Goal: Task Accomplishment & Management: Use online tool/utility

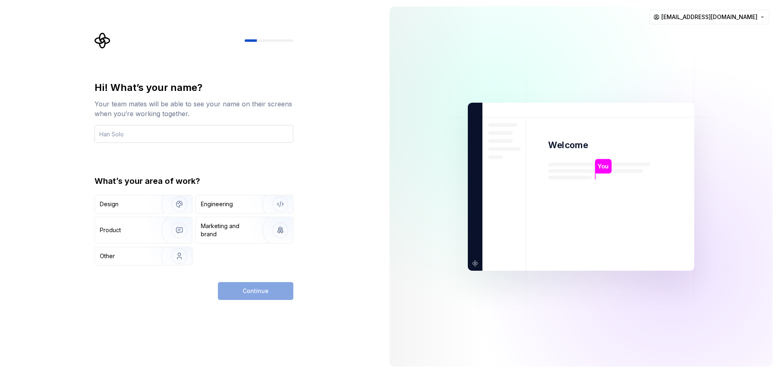
click at [209, 132] on input "text" at bounding box center [193, 134] width 199 height 18
type input "Batuhan"
click at [262, 204] on img "button" at bounding box center [275, 204] width 52 height 54
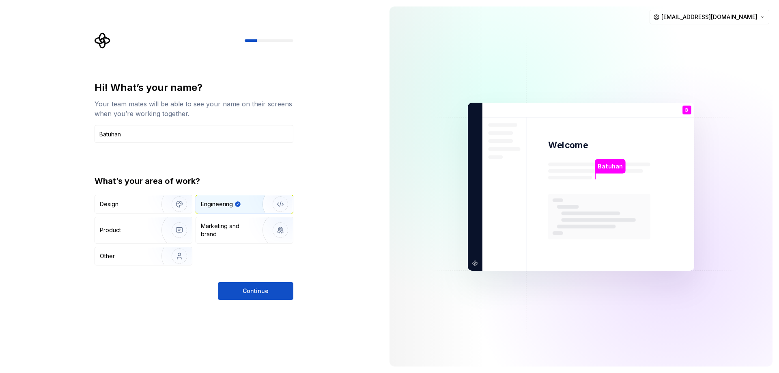
click at [273, 266] on div "Hi! What’s your name? Your team mates will be able to see your name on their sc…" at bounding box center [193, 190] width 199 height 219
click at [276, 291] on button "Continue" at bounding box center [255, 291] width 75 height 18
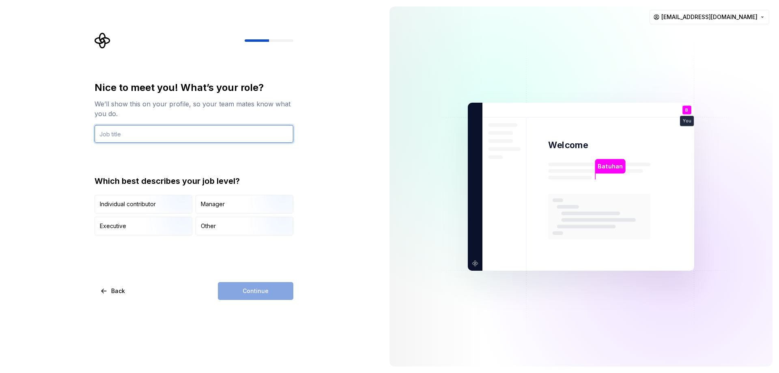
click at [173, 139] on input "text" at bounding box center [193, 134] width 199 height 18
type input "Inception"
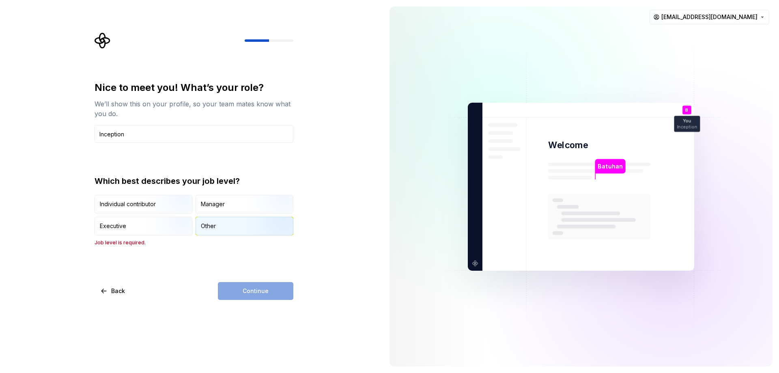
click at [230, 229] on div "Other" at bounding box center [244, 226] width 97 height 18
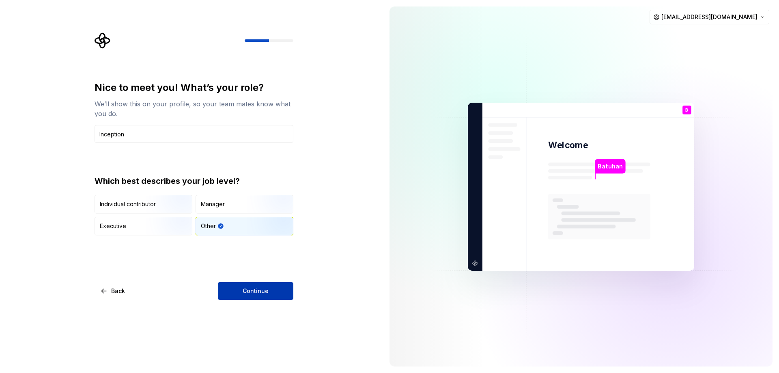
click at [266, 297] on button "Continue" at bounding box center [255, 291] width 75 height 18
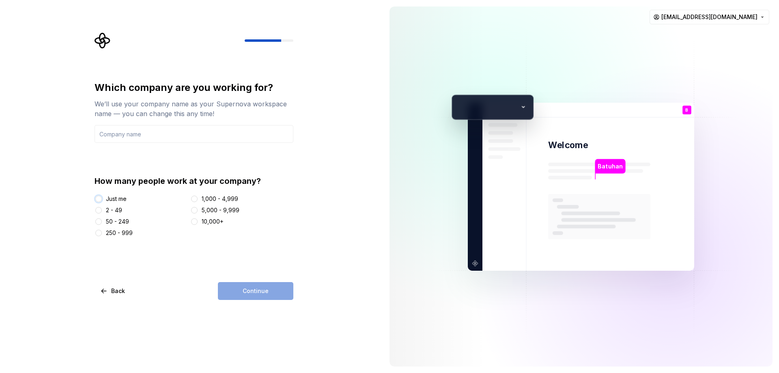
click at [99, 197] on button "Just me" at bounding box center [98, 198] width 6 height 6
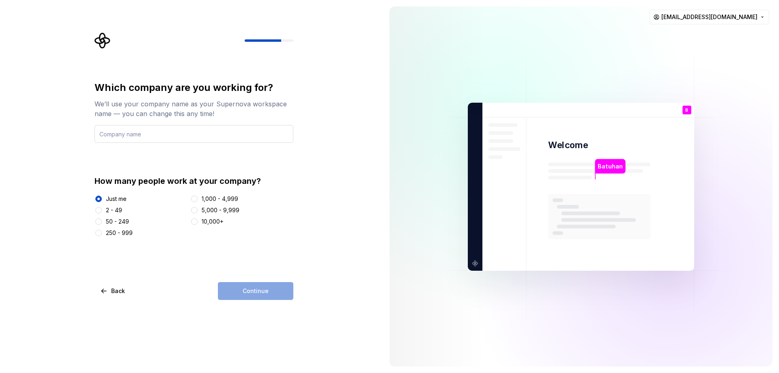
click at [145, 127] on input "text" at bounding box center [193, 134] width 199 height 18
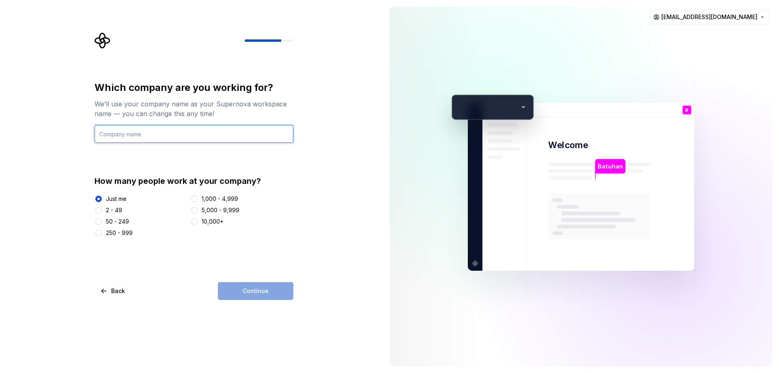
click at [170, 132] on input "text" at bounding box center [193, 134] width 199 height 18
type input "Inception"
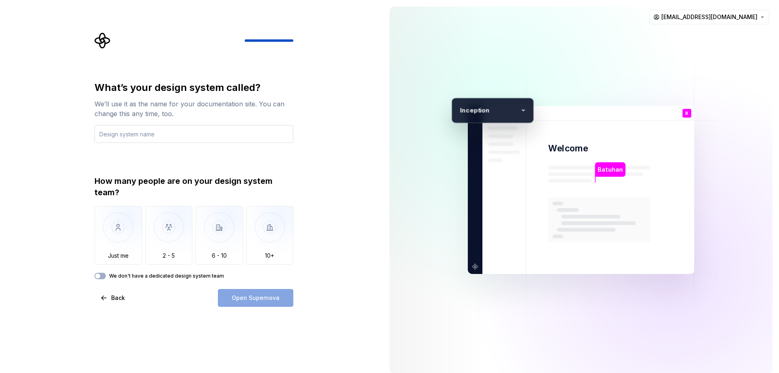
click at [141, 135] on input "text" at bounding box center [193, 134] width 199 height 18
type input "Inception"
click at [125, 254] on img "button" at bounding box center [117, 233] width 47 height 54
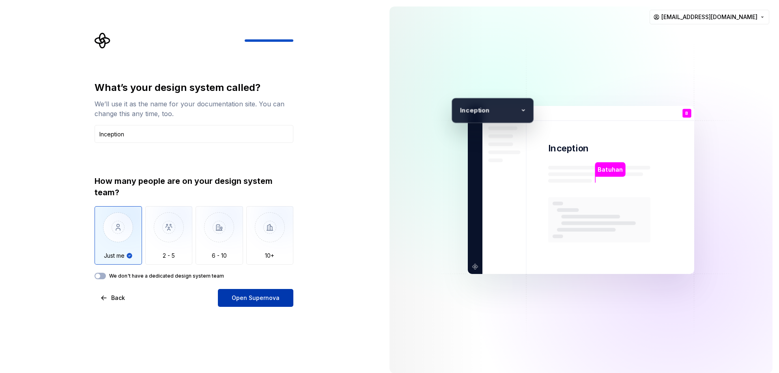
drag, startPoint x: 268, startPoint y: 303, endPoint x: 283, endPoint y: 243, distance: 61.1
click at [268, 302] on button "Open Supernova" at bounding box center [255, 298] width 75 height 18
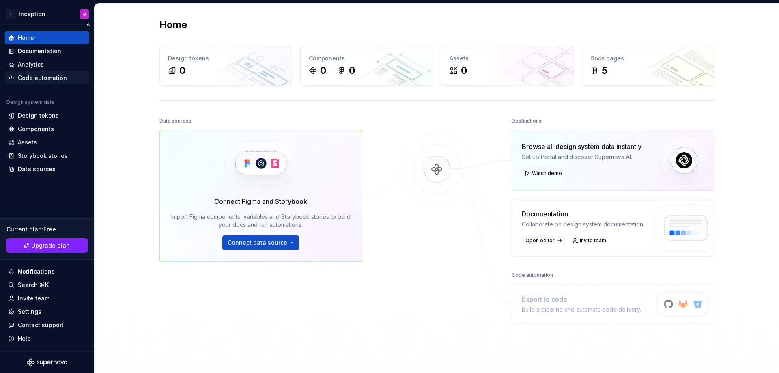
click at [45, 77] on div "Code automation" at bounding box center [42, 78] width 49 height 8
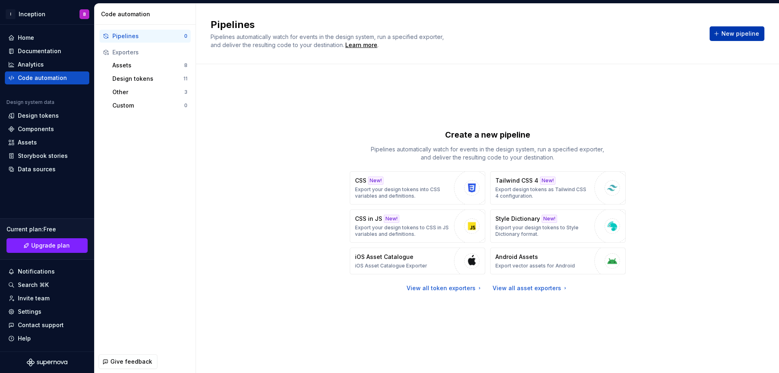
click at [744, 36] on span "New pipeline" at bounding box center [740, 34] width 38 height 8
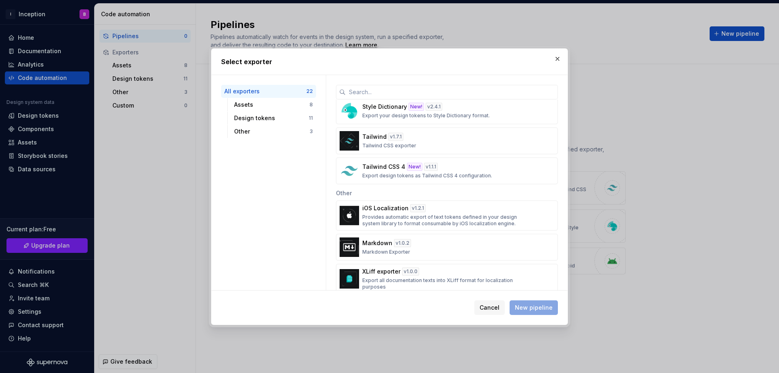
scroll to position [528, 0]
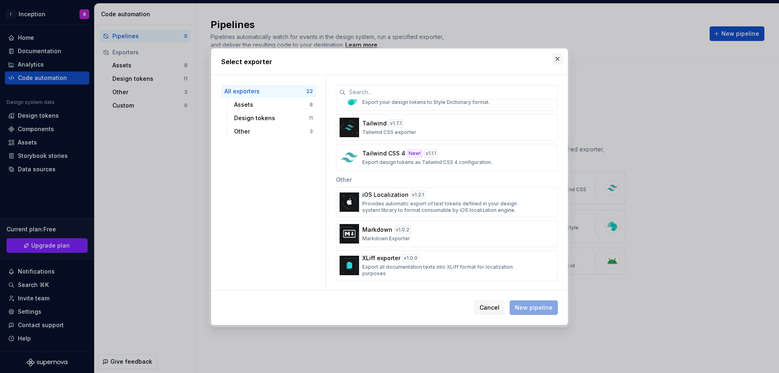
click at [556, 59] on button "button" at bounding box center [557, 58] width 11 height 11
